Goal: Use online tool/utility: Use online tool/utility

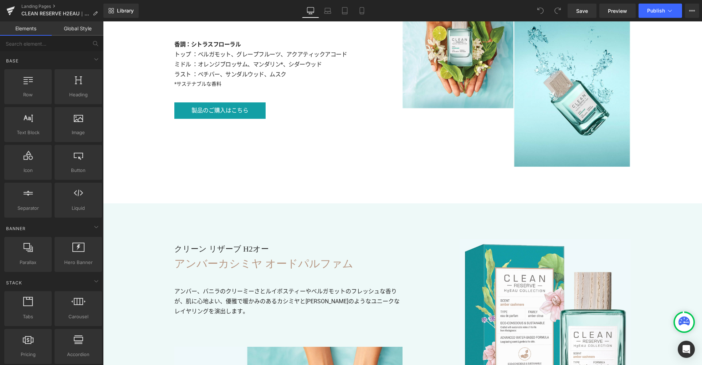
scroll to position [1538, 0]
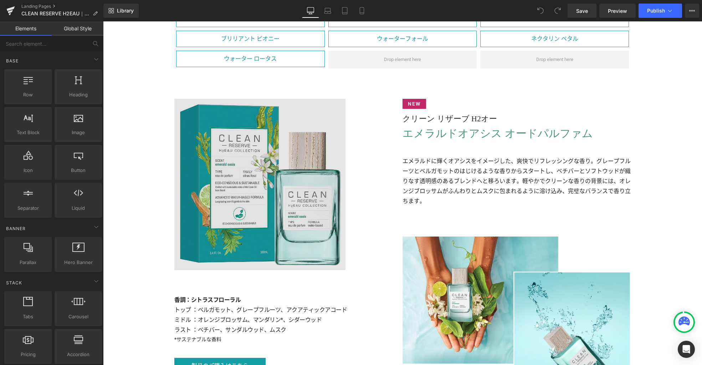
click at [292, 222] on img at bounding box center [259, 184] width 171 height 171
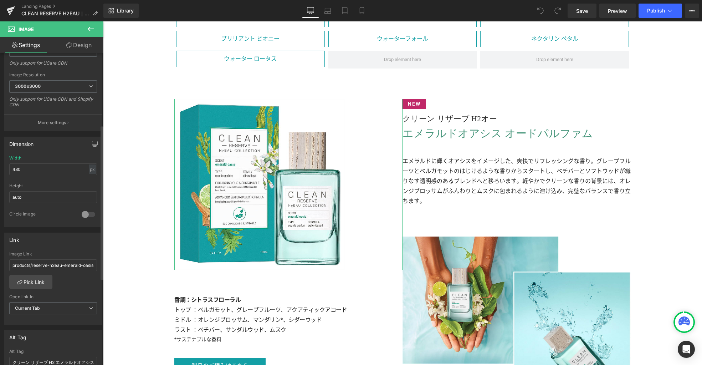
scroll to position [145, 0]
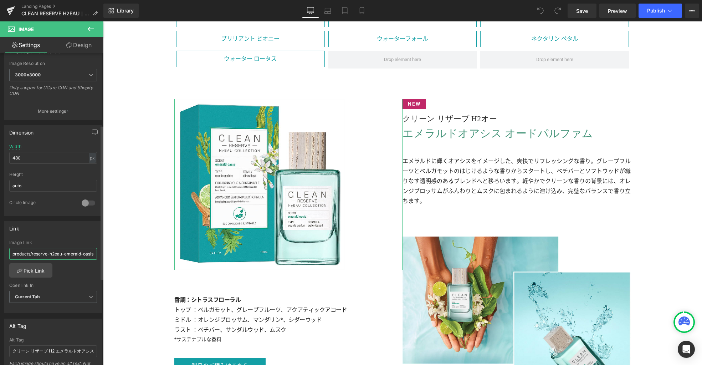
click at [50, 253] on input "products/reserve-h2eau-emerald-oasis-edp-spray" at bounding box center [53, 254] width 88 height 12
type input "/products/reserve-h2eau-emerald-oasis-edp-spray"
click at [357, 14] on link "Mobile" at bounding box center [361, 11] width 17 height 14
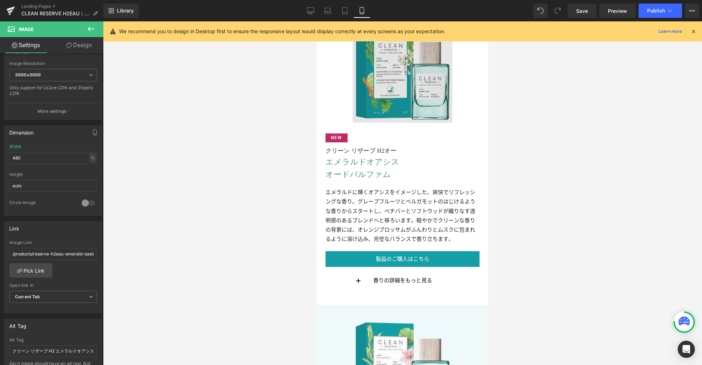
scroll to position [1278, 0]
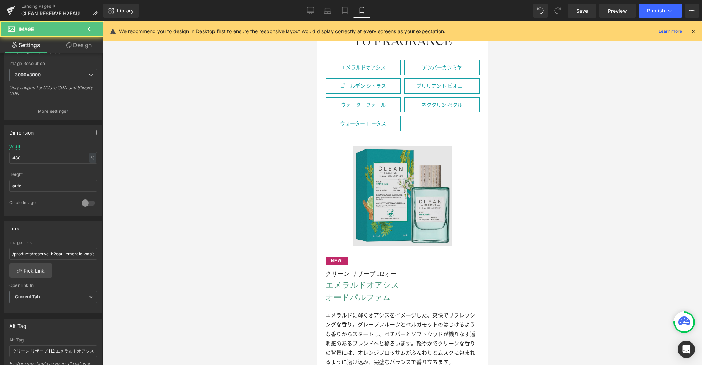
click at [382, 192] on img at bounding box center [402, 195] width 100 height 100
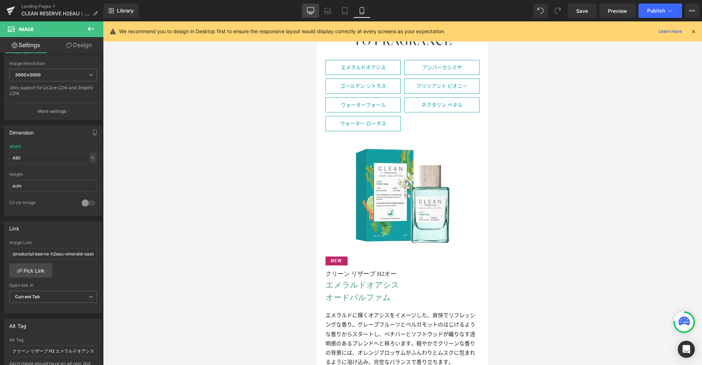
click at [315, 10] on link "Desktop" at bounding box center [310, 11] width 17 height 14
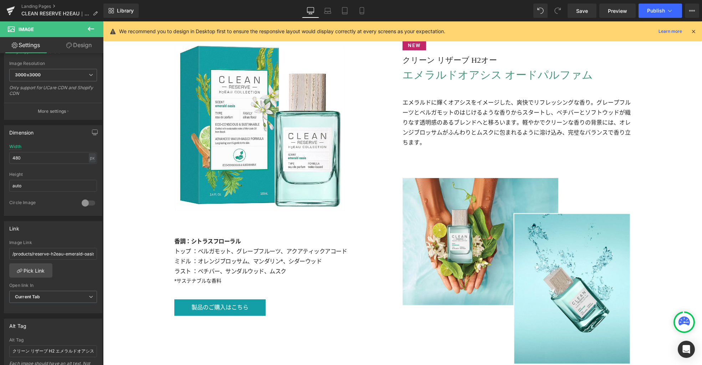
scroll to position [1650, 0]
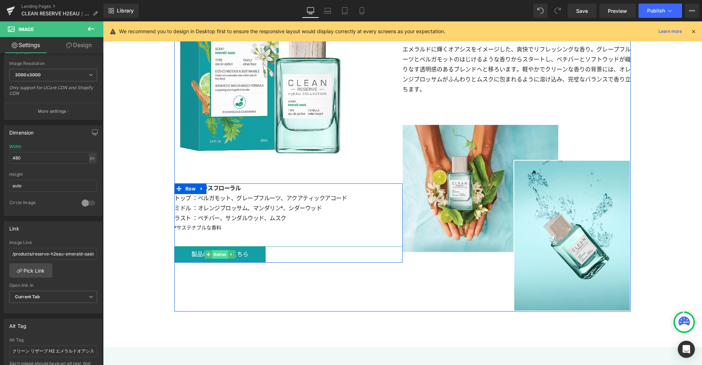
click at [217, 254] on span "Button" at bounding box center [220, 254] width 16 height 9
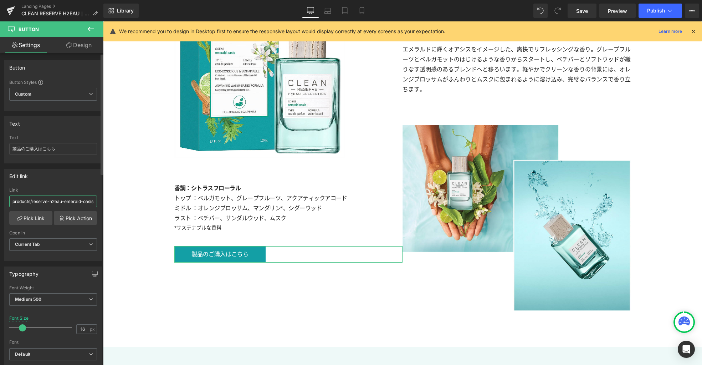
click at [52, 203] on input "products/reserve-h2eau-emerald-oasis-edp-spray" at bounding box center [53, 201] width 88 height 12
type input "/products/reserve-h2eau-emerald-oasis-edp-spray"
click at [334, 12] on link "Laptop" at bounding box center [327, 11] width 17 height 14
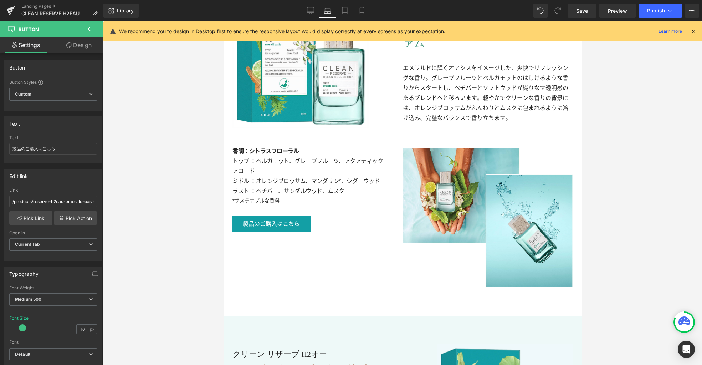
click at [344, 12] on icon at bounding box center [344, 10] width 7 height 7
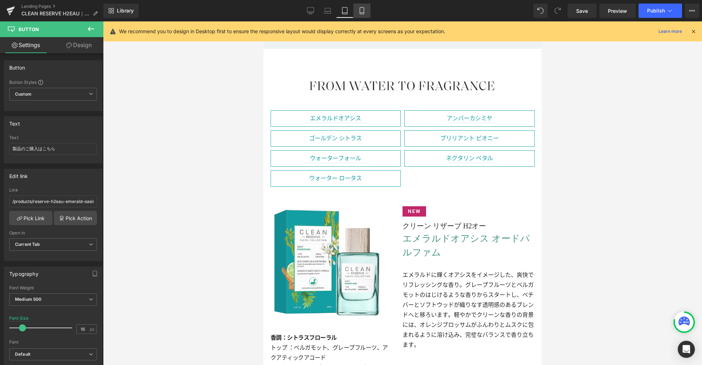
scroll to position [1608, 0]
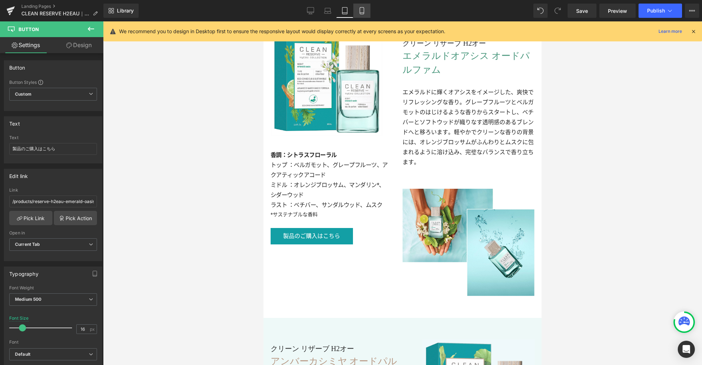
drag, startPoint x: 364, startPoint y: 11, endPoint x: 372, endPoint y: 40, distance: 29.3
click at [364, 11] on icon at bounding box center [361, 10] width 7 height 7
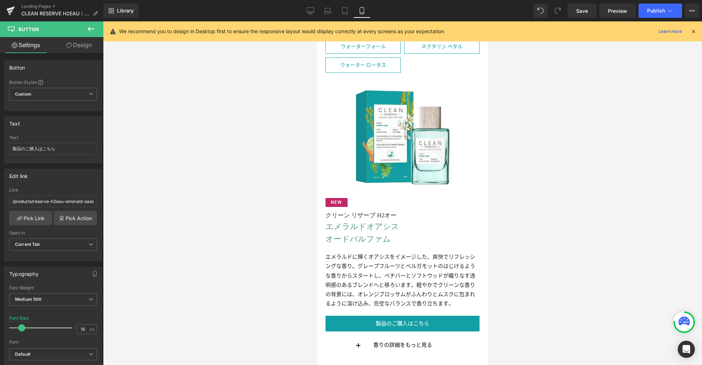
scroll to position [1481, 0]
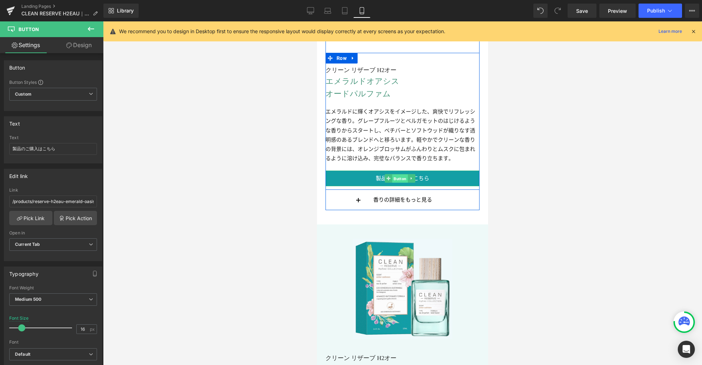
click at [402, 174] on span "Button" at bounding box center [400, 178] width 16 height 9
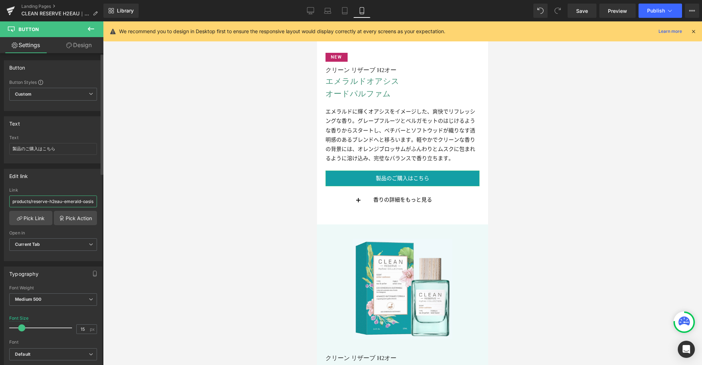
click at [73, 203] on input "products/reserve-h2eau-emerald-oasis-edp-spray" at bounding box center [53, 201] width 88 height 12
type input "/products/reserve-h2eau-emerald-oasis-edp-spray"
drag, startPoint x: 310, startPoint y: 8, endPoint x: 354, endPoint y: 39, distance: 53.7
click at [310, 8] on icon at bounding box center [310, 10] width 7 height 7
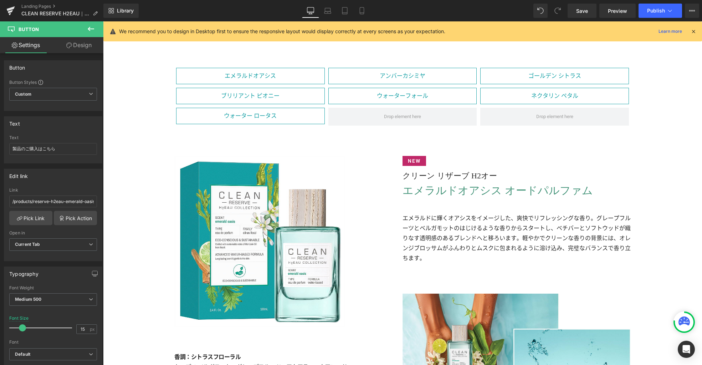
scroll to position [0, 0]
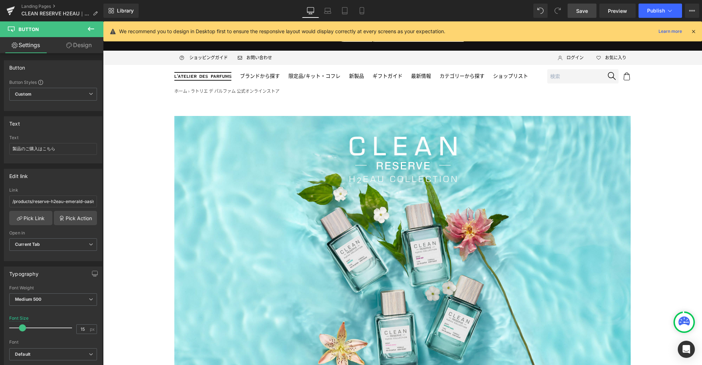
click at [577, 11] on span "Save" at bounding box center [582, 10] width 12 height 7
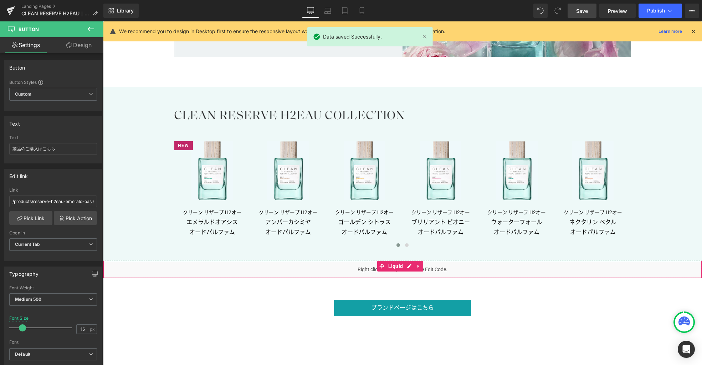
scroll to position [4168, 0]
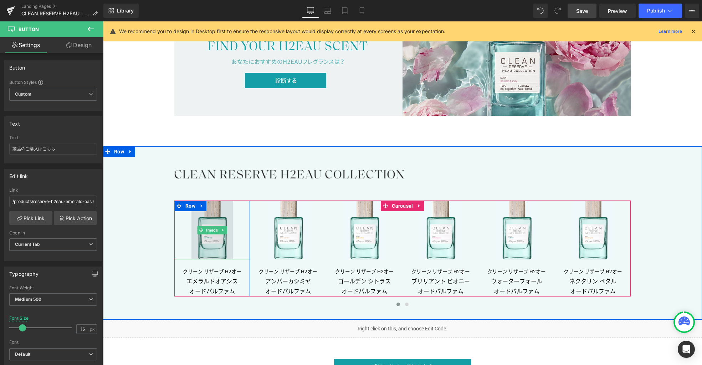
click at [209, 241] on img at bounding box center [211, 229] width 41 height 58
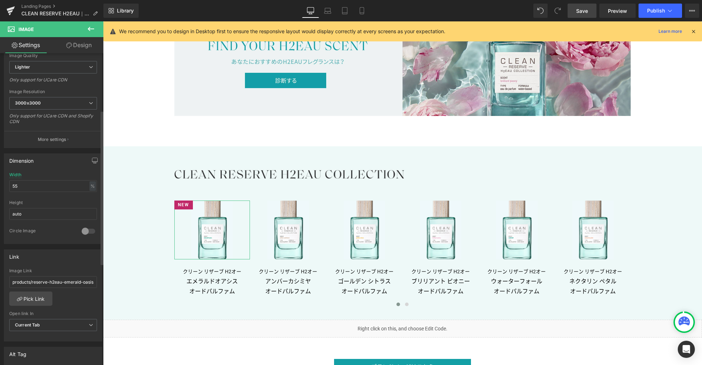
scroll to position [119, 0]
click at [42, 279] on input "products/reserve-h2eau-emerald-oasis-edp-spray" at bounding box center [53, 280] width 88 height 12
type input "/products/reserve-h2eau-emerald-oasis-edp-spray"
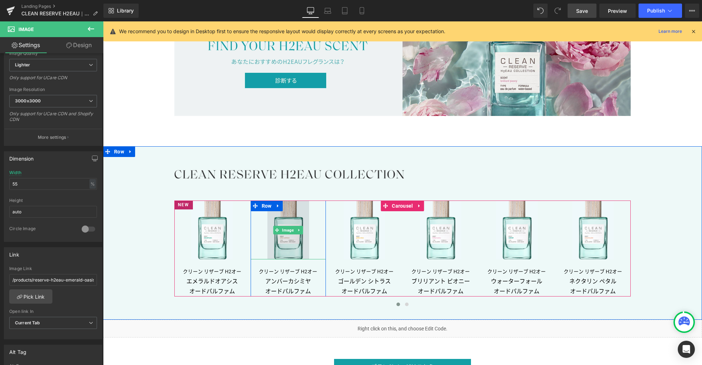
click at [276, 254] on img at bounding box center [287, 229] width 41 height 58
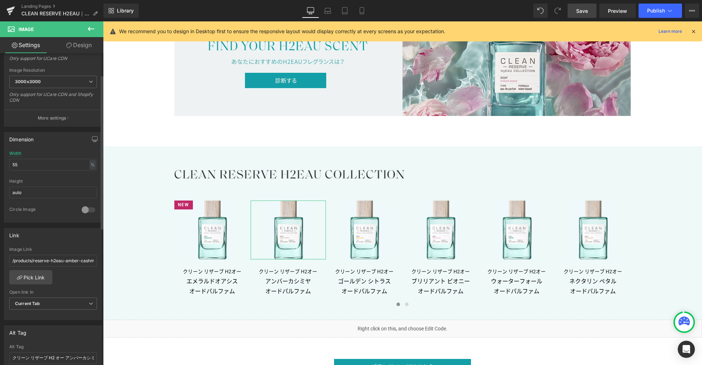
scroll to position [201, 0]
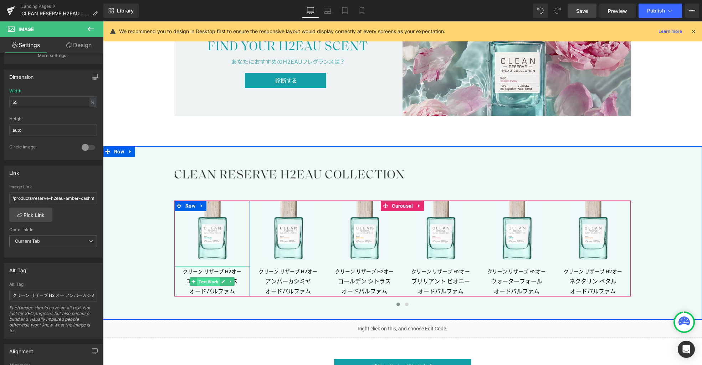
click at [205, 280] on span "Text Block" at bounding box center [208, 281] width 22 height 9
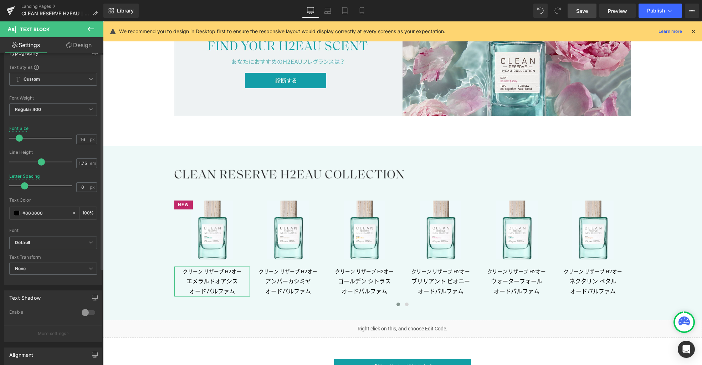
scroll to position [0, 0]
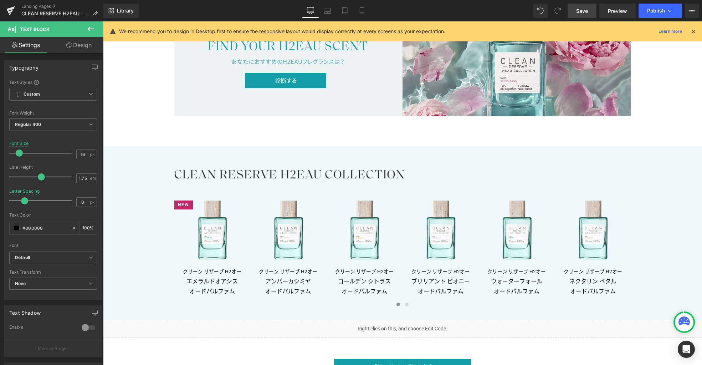
click at [583, 14] on span "Save" at bounding box center [582, 10] width 12 height 7
